Goal: Navigation & Orientation: Find specific page/section

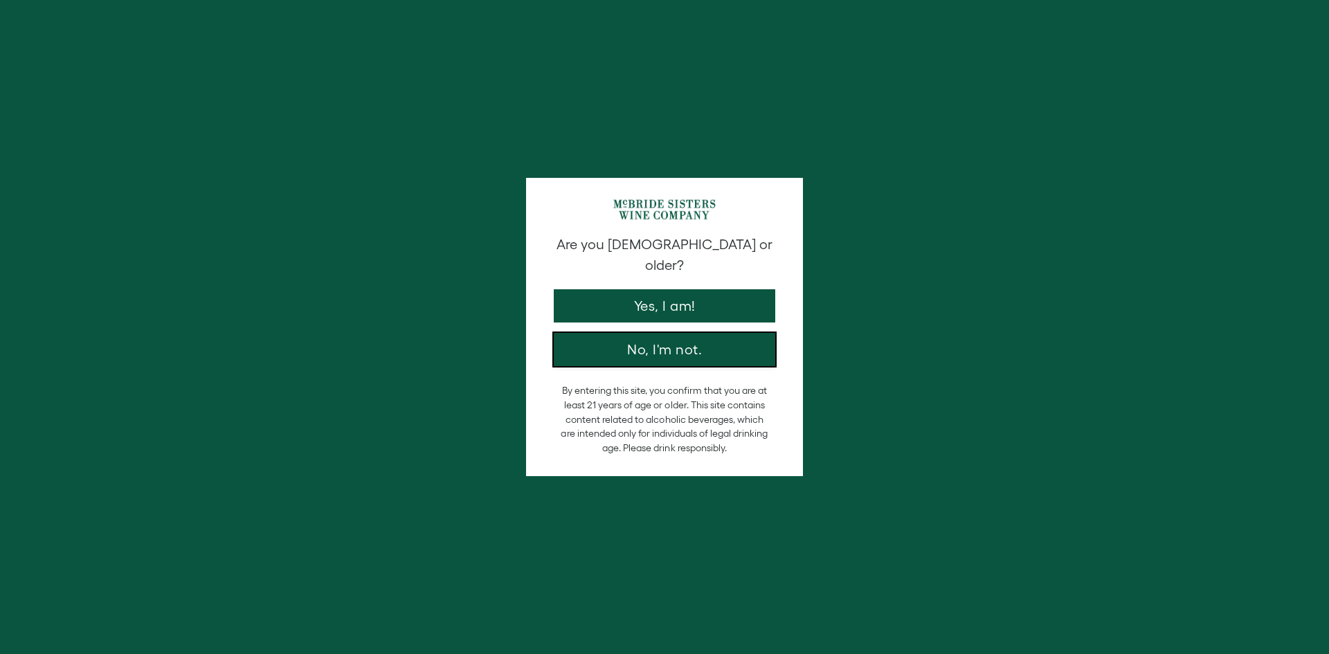
click at [713, 333] on button "No, I'm not." at bounding box center [664, 349] width 221 height 33
click at [701, 289] on button "Yes, I am!" at bounding box center [664, 305] width 221 height 33
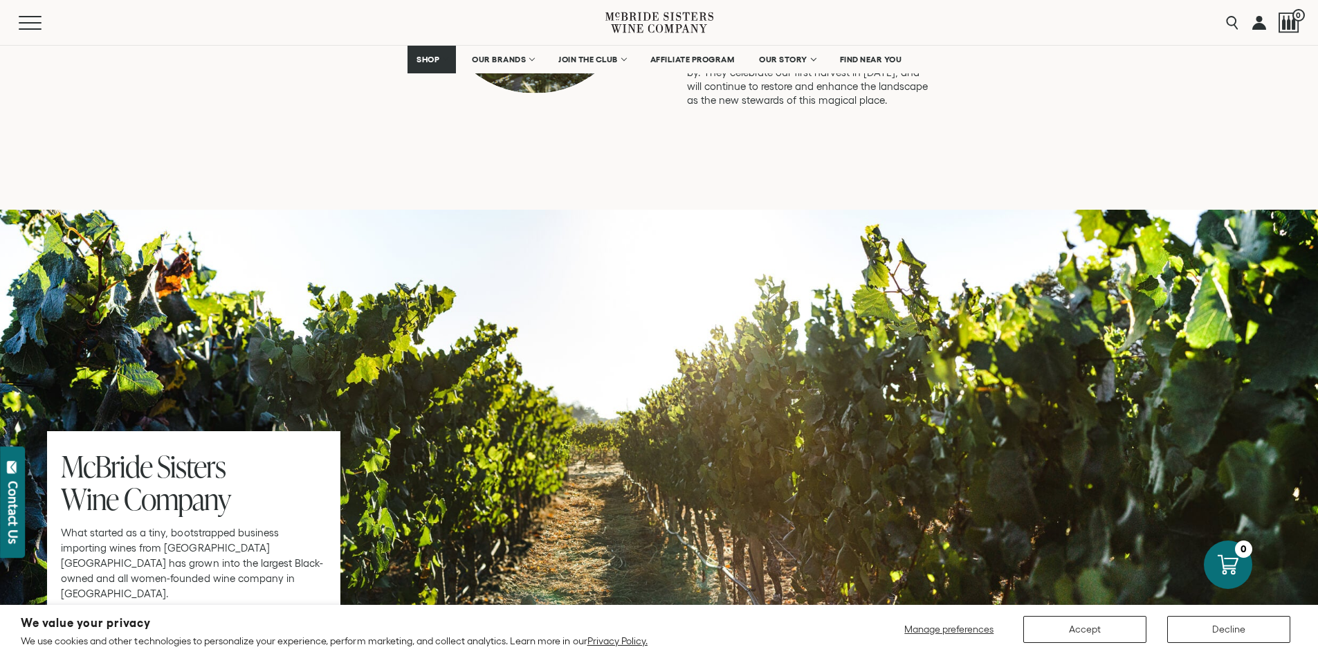
scroll to position [3876, 0]
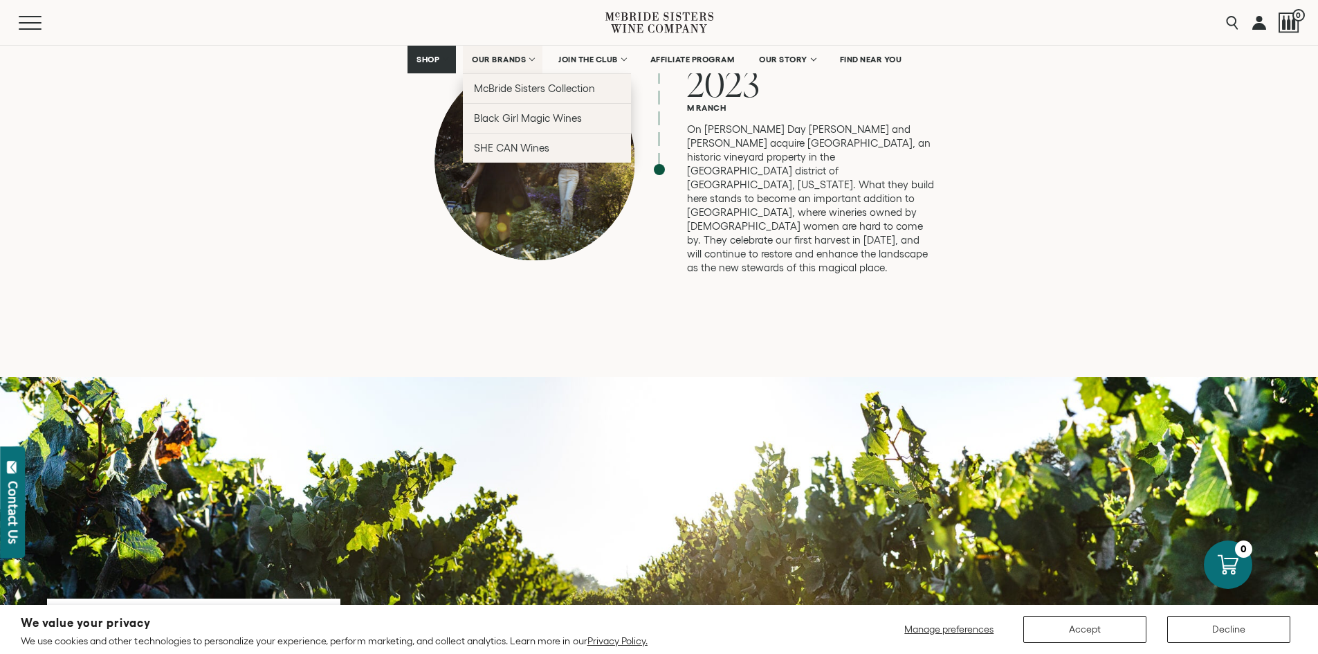
click at [502, 57] on span "OUR BRANDS" at bounding box center [499, 60] width 54 height 10
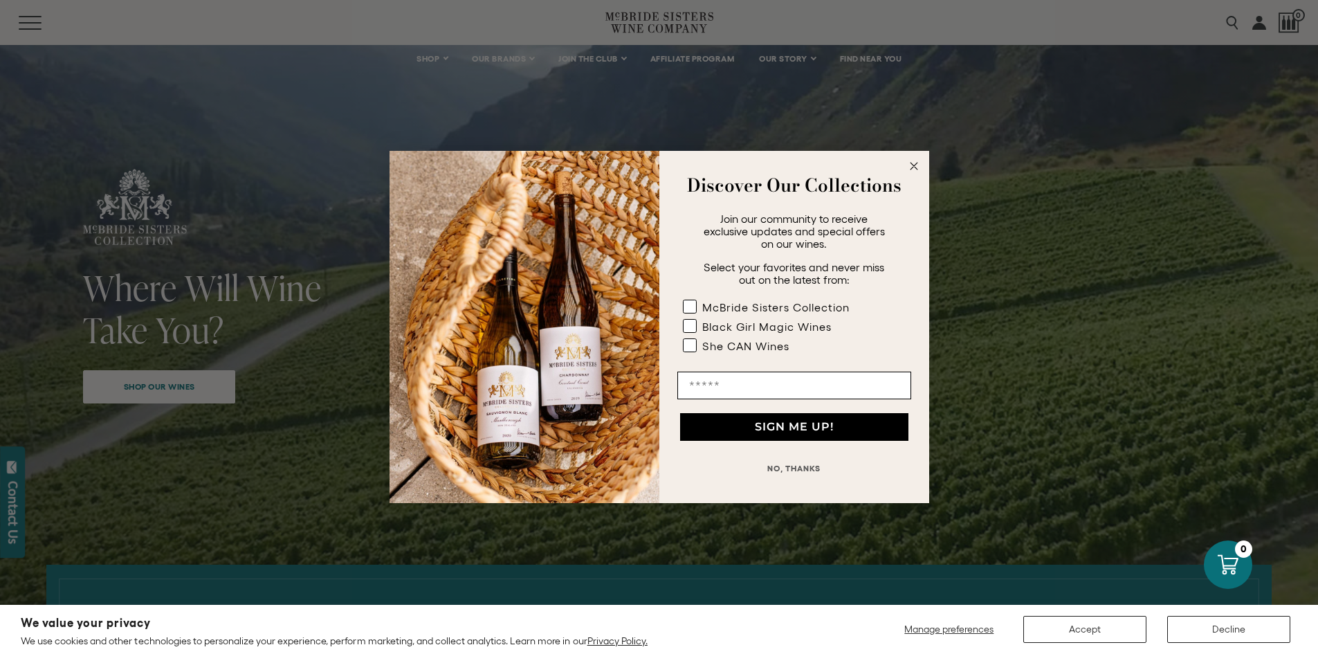
click at [907, 163] on circle "Close dialog" at bounding box center [914, 166] width 16 height 16
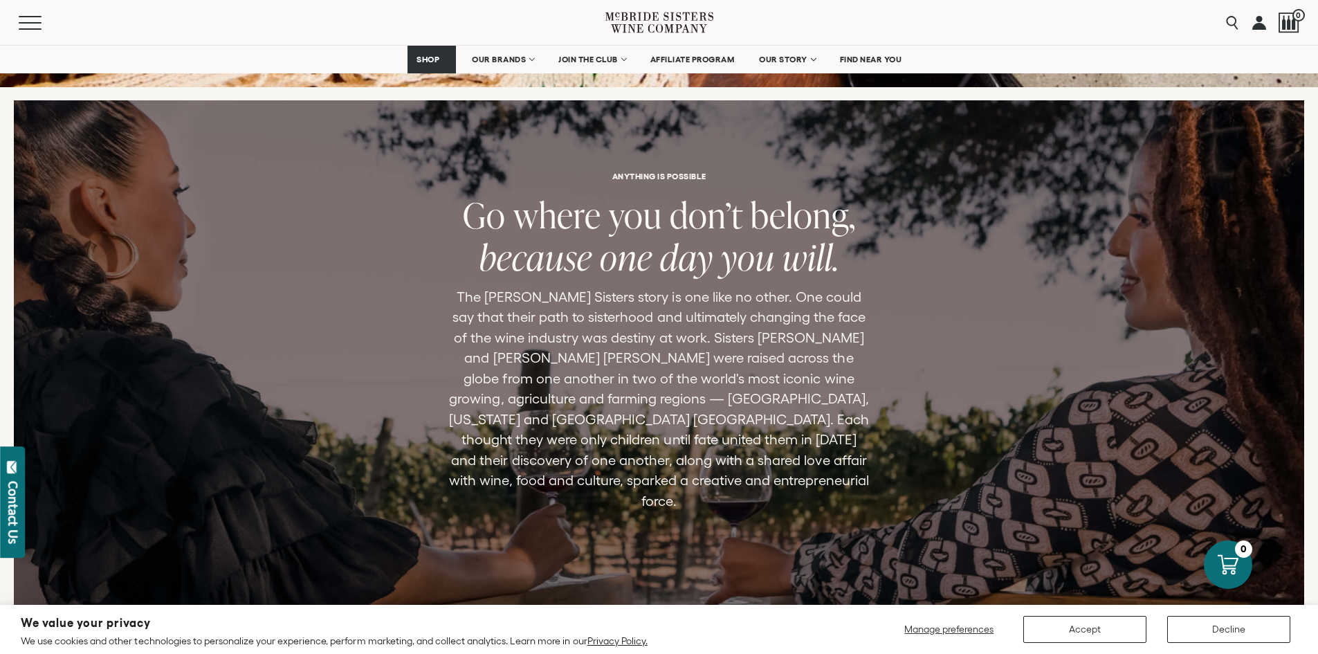
scroll to position [5122, 0]
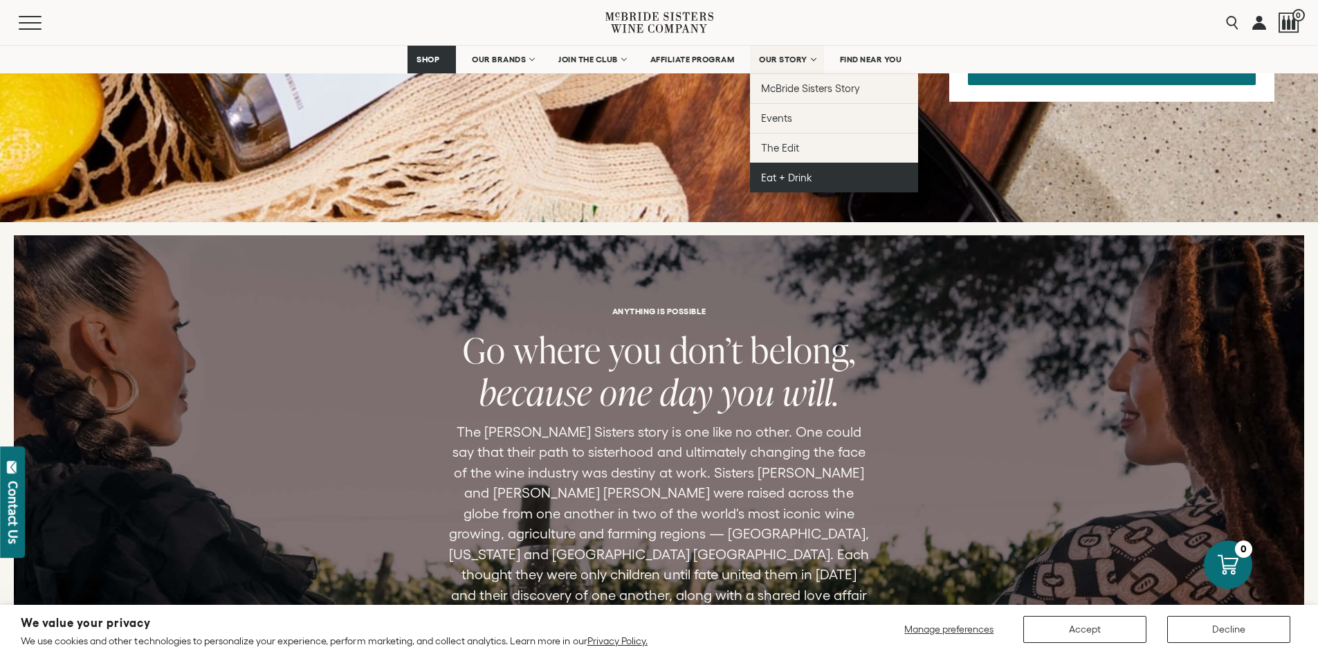
click at [792, 174] on span "Eat + Drink" at bounding box center [786, 178] width 51 height 12
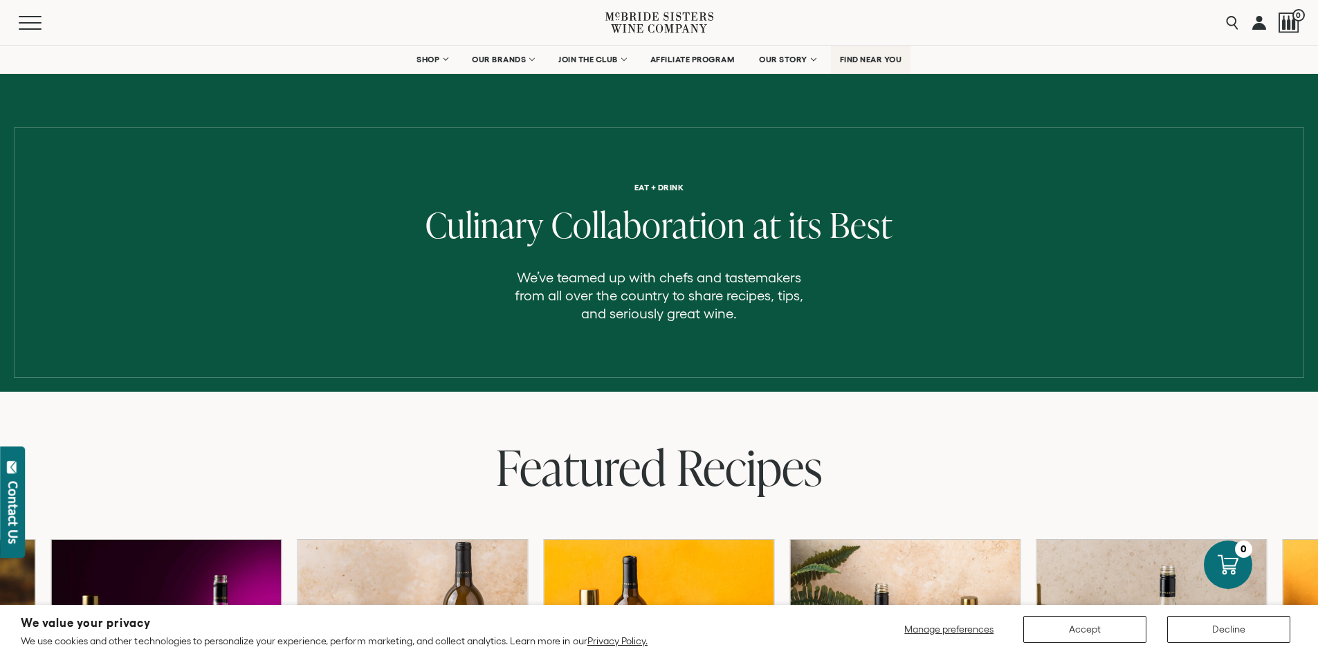
click at [871, 64] on link "FIND NEAR YOU" at bounding box center [871, 60] width 80 height 28
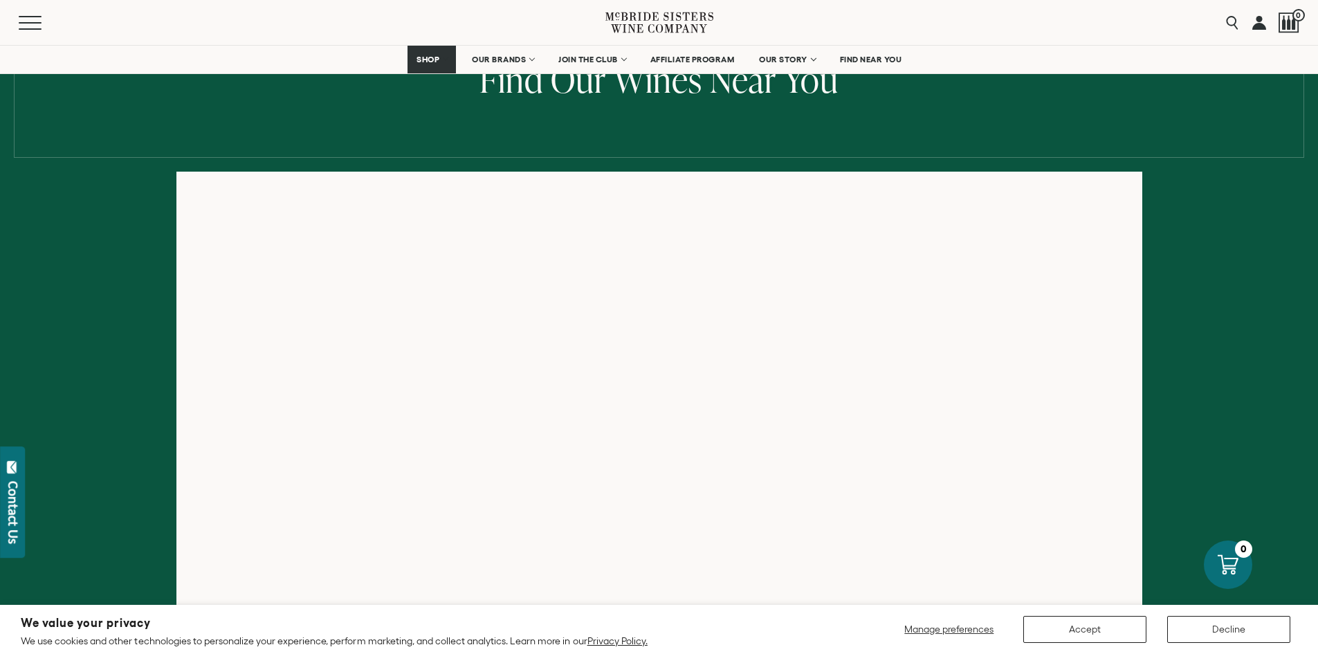
scroll to position [138, 0]
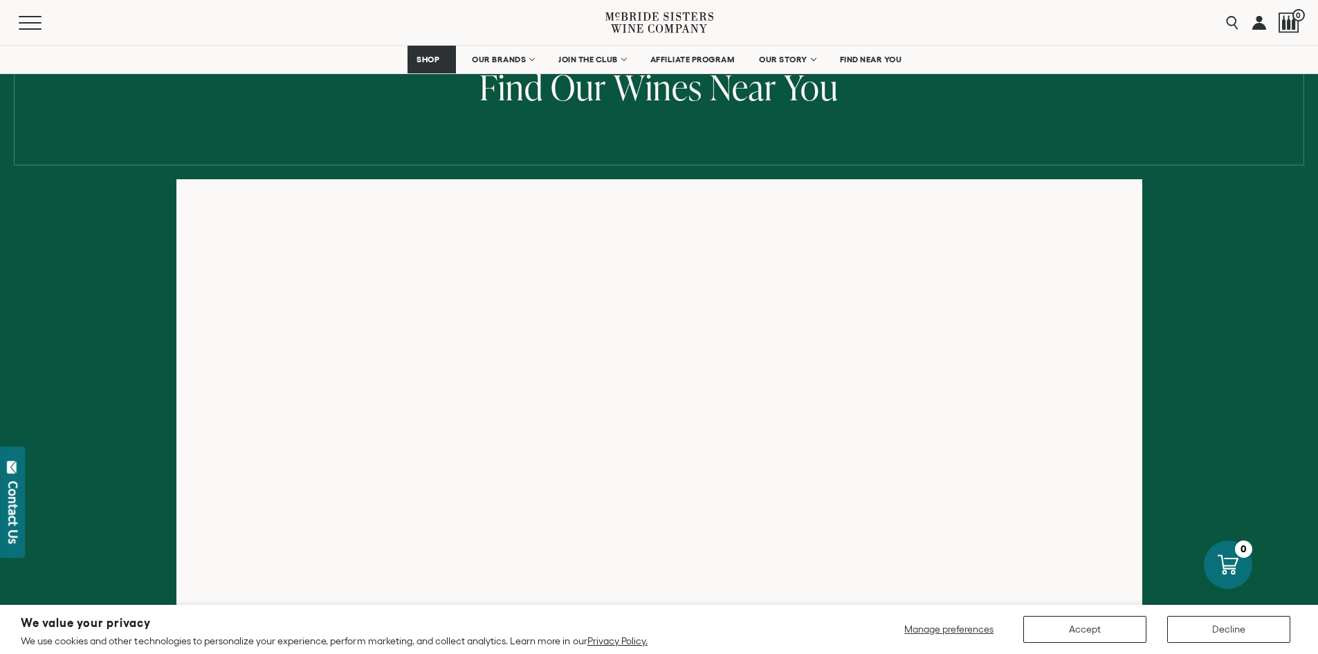
click at [1224, 237] on div at bounding box center [659, 446] width 1318 height 534
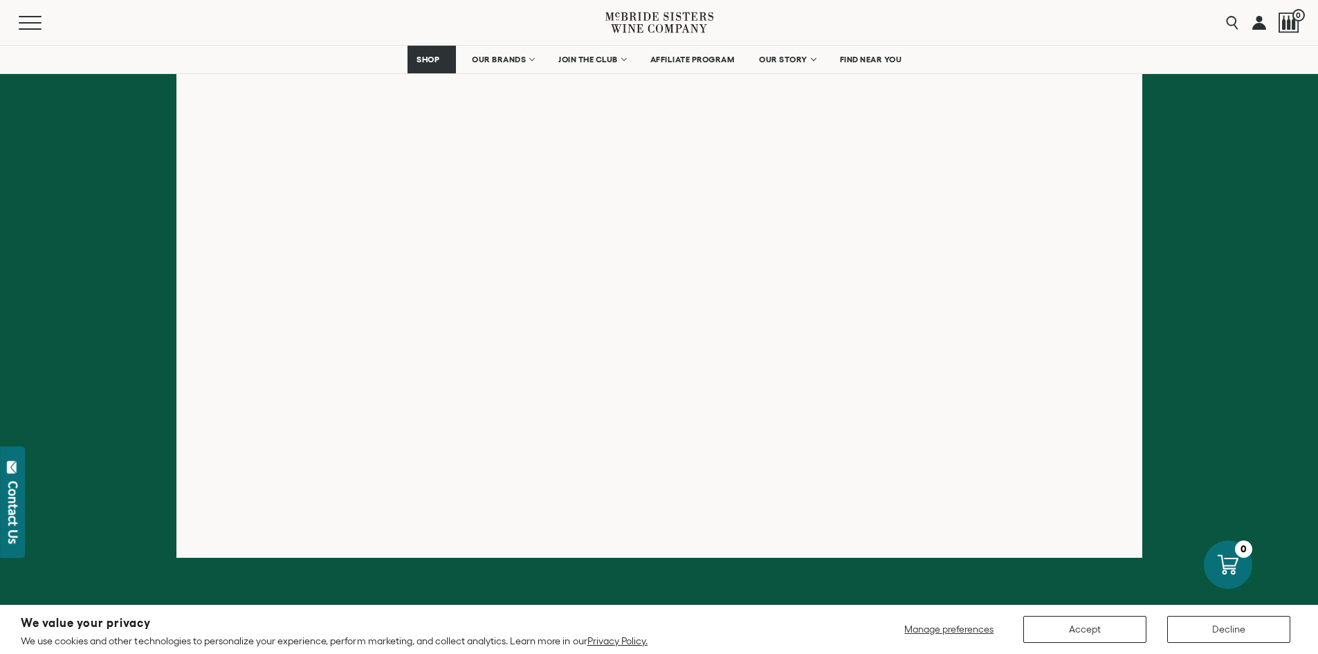
scroll to position [138, 0]
